Goal: Task Accomplishment & Management: Manage account settings

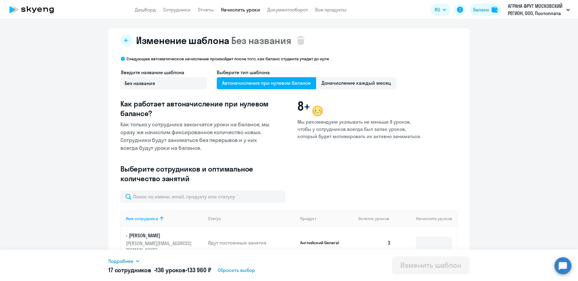
select select "10"
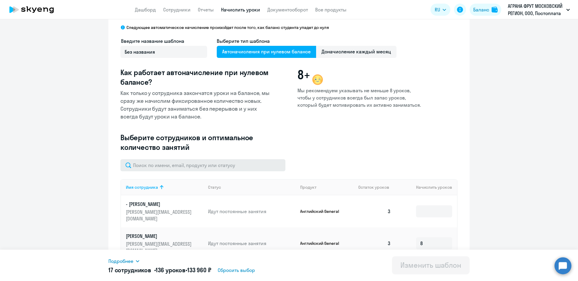
scroll to position [60, 0]
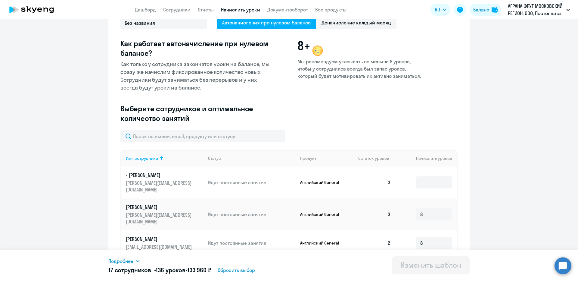
click at [157, 129] on div "Введите название шаблона Без названия Выберите тип шаблона Автоначисления при н…" at bounding box center [288, 69] width 337 height 122
click at [156, 137] on input "text" at bounding box center [202, 136] width 165 height 12
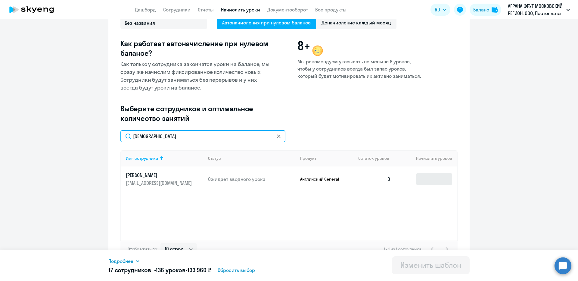
type input "[DEMOGRAPHIC_DATA]"
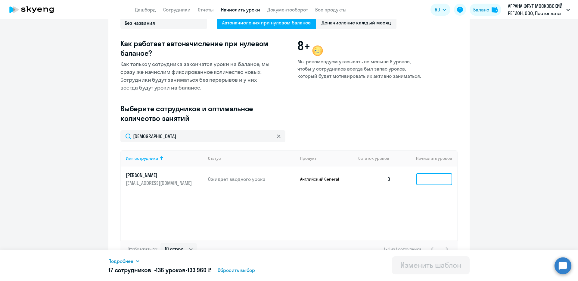
click at [428, 183] on input at bounding box center [434, 179] width 36 height 12
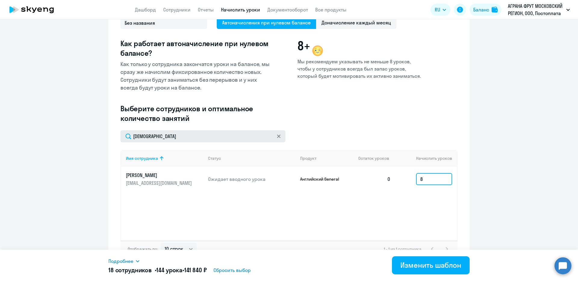
type input "8"
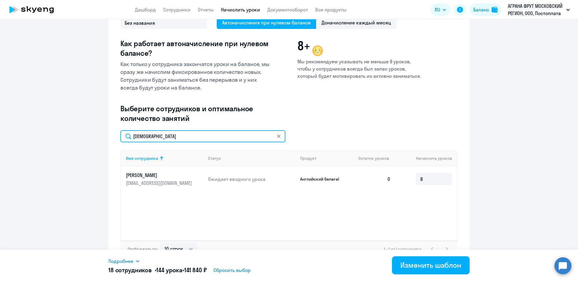
click at [189, 133] on input "[DEMOGRAPHIC_DATA]" at bounding box center [202, 136] width 165 height 12
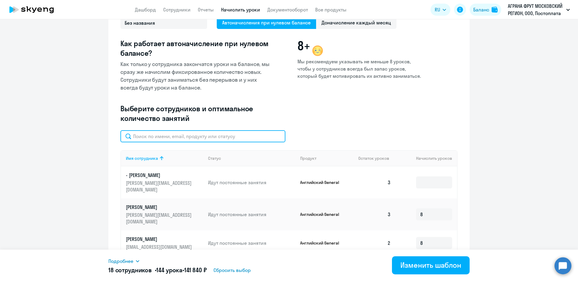
click at [163, 138] on input "text" at bounding box center [202, 136] width 165 height 12
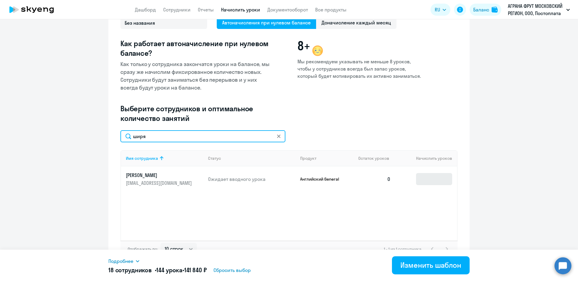
type input "ширя"
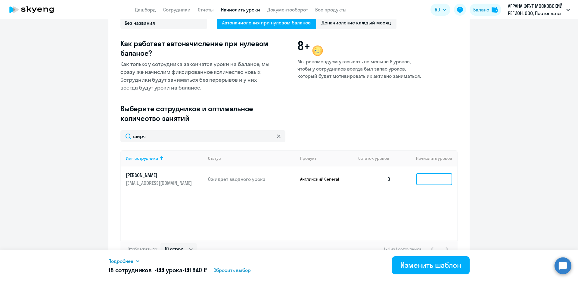
click at [423, 178] on input at bounding box center [434, 179] width 36 height 12
type input "8"
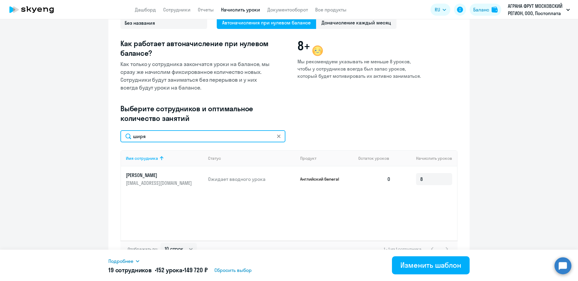
drag, startPoint x: 183, startPoint y: 132, endPoint x: 113, endPoint y: 133, distance: 70.1
click at [113, 133] on div "Изменение шаблона Без названия Следующее автоматическое начисление произойдет п…" at bounding box center [288, 117] width 361 height 299
type input "новоса"
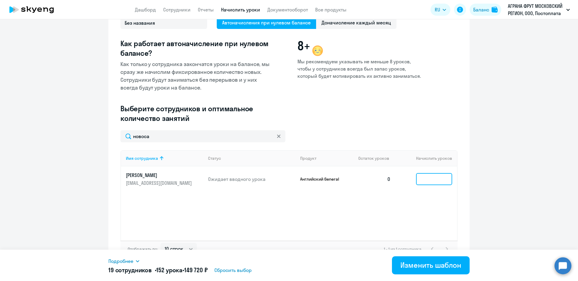
click at [417, 180] on input at bounding box center [434, 179] width 36 height 12
type input "8"
click at [412, 260] on div "Изменить шаблон" at bounding box center [430, 265] width 61 height 10
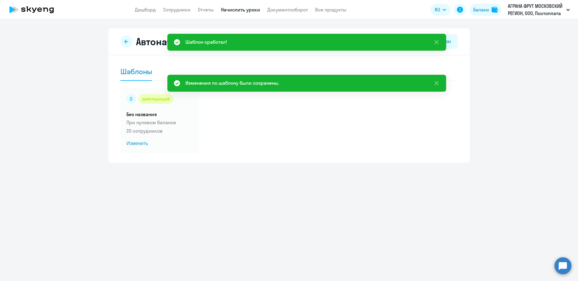
click at [174, 13] on app-menu-item-link "Сотрудники" at bounding box center [176, 10] width 27 height 8
click at [174, 12] on link "Сотрудники" at bounding box center [176, 10] width 27 height 6
select select "30"
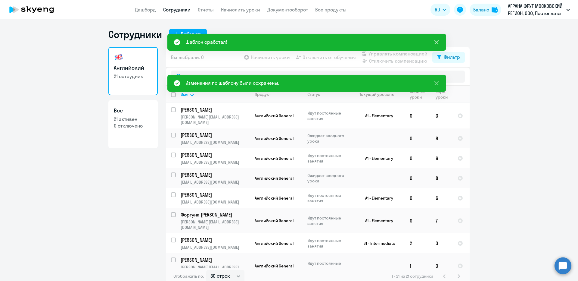
click at [439, 39] on icon at bounding box center [436, 42] width 7 height 7
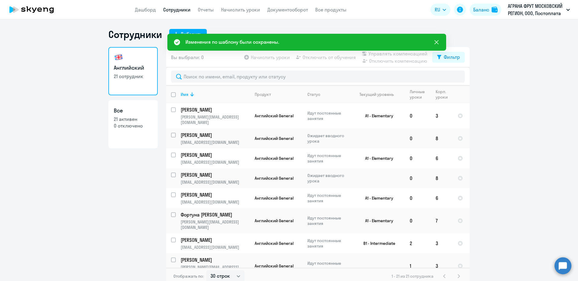
click at [437, 43] on icon at bounding box center [436, 42] width 4 height 4
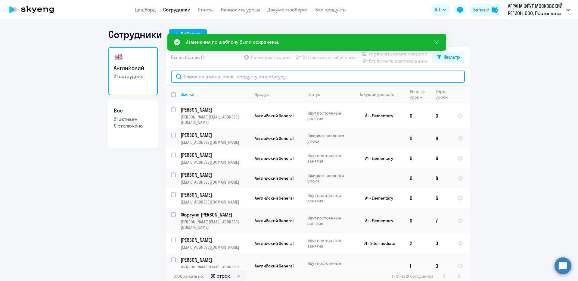
click at [255, 74] on input "text" at bounding box center [318, 76] width 294 height 12
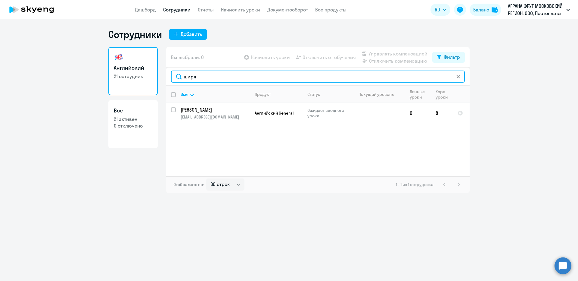
click at [255, 74] on input "ширя" at bounding box center [318, 76] width 294 height 12
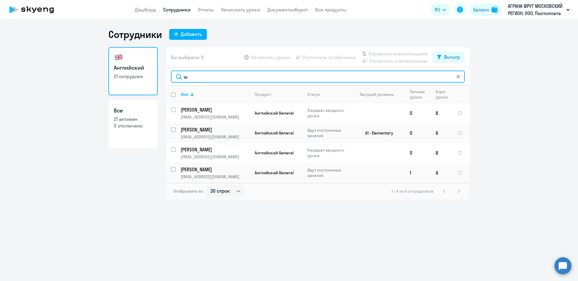
type input "ш"
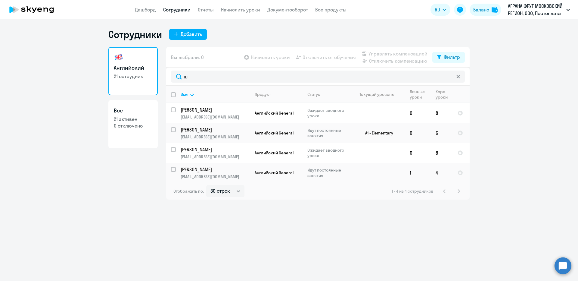
click at [150, 1] on app-header "Дашборд Сотрудники Отчеты Начислить уроки Документооборот Все продукты Дашборд …" at bounding box center [289, 9] width 578 height 19
